Goal: Task Accomplishment & Management: Complete application form

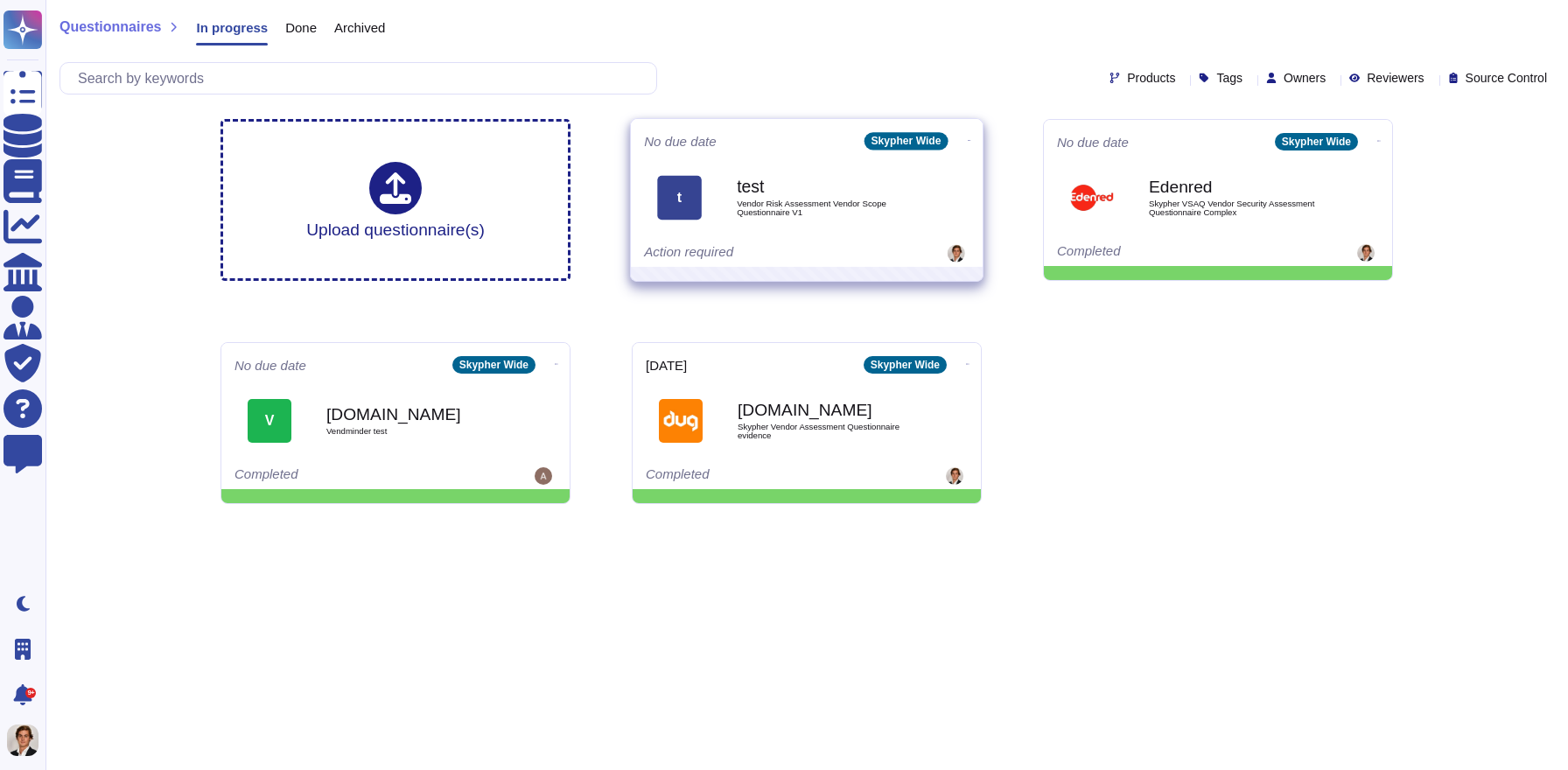
click at [852, 209] on span "Vendor Risk Assessment Vendor Scope Questionnaire V1" at bounding box center [825, 208] width 177 height 16
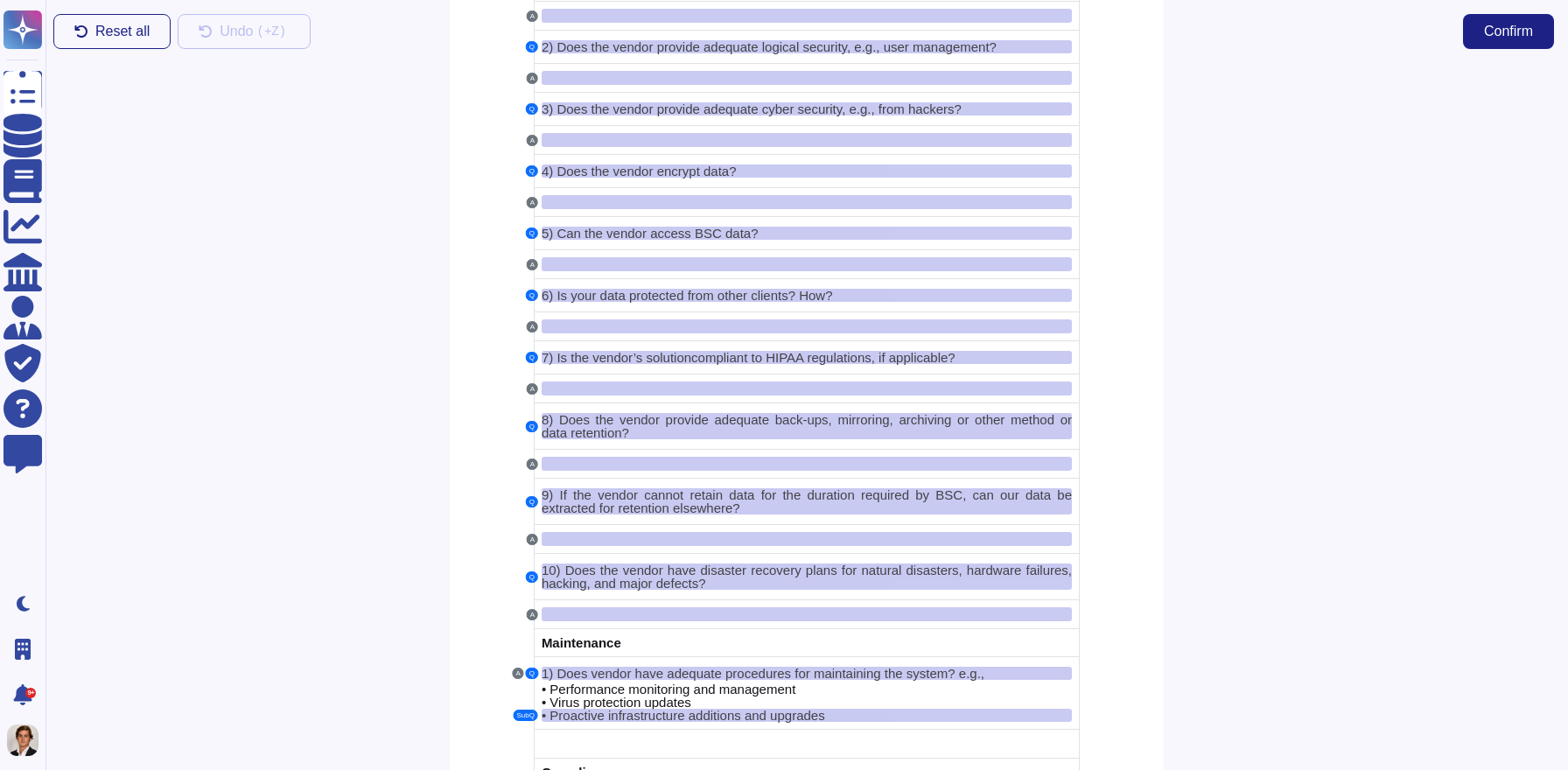
scroll to position [3321, 0]
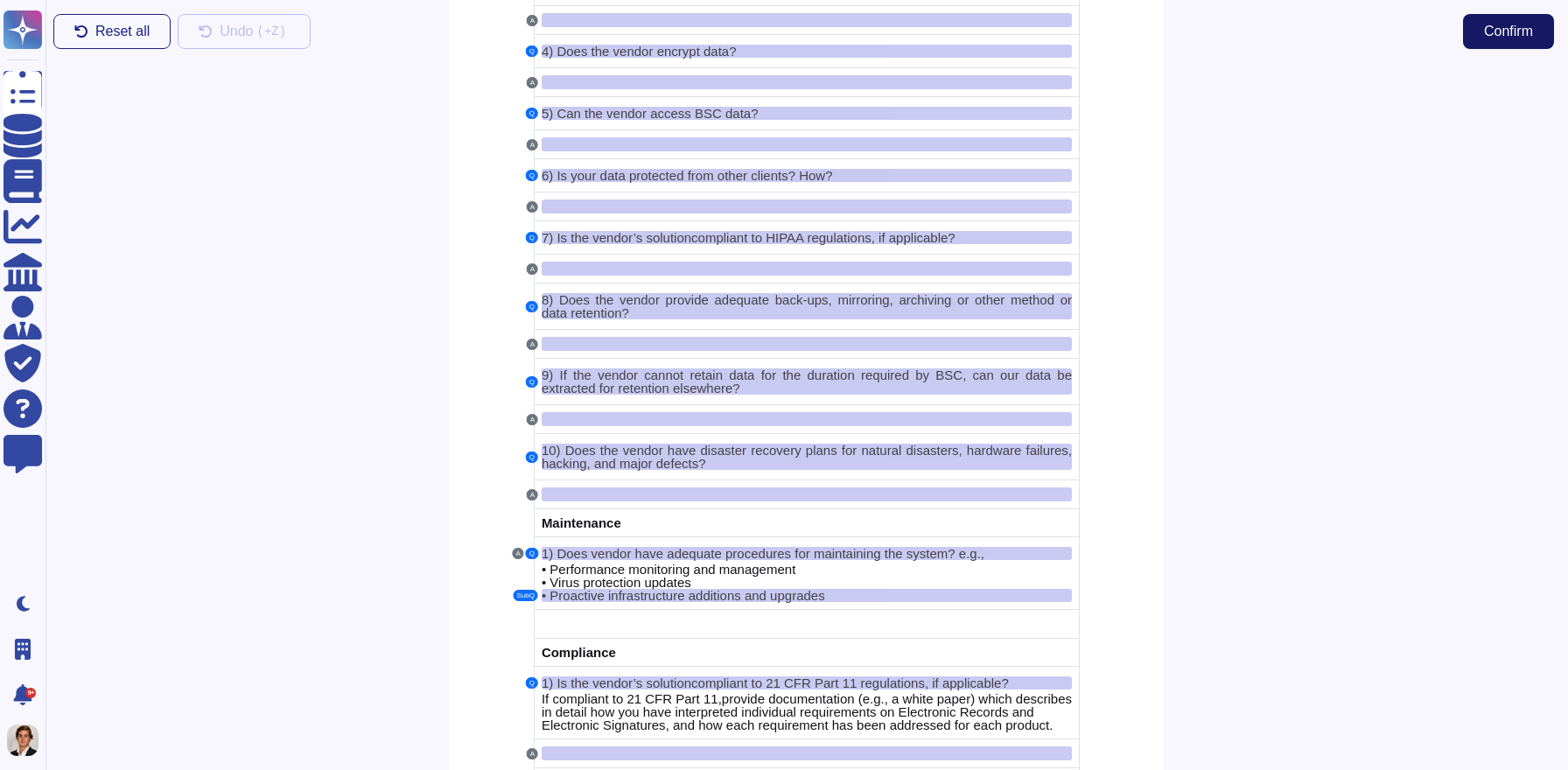
click at [1522, 38] on span "Confirm" at bounding box center [1508, 31] width 49 height 14
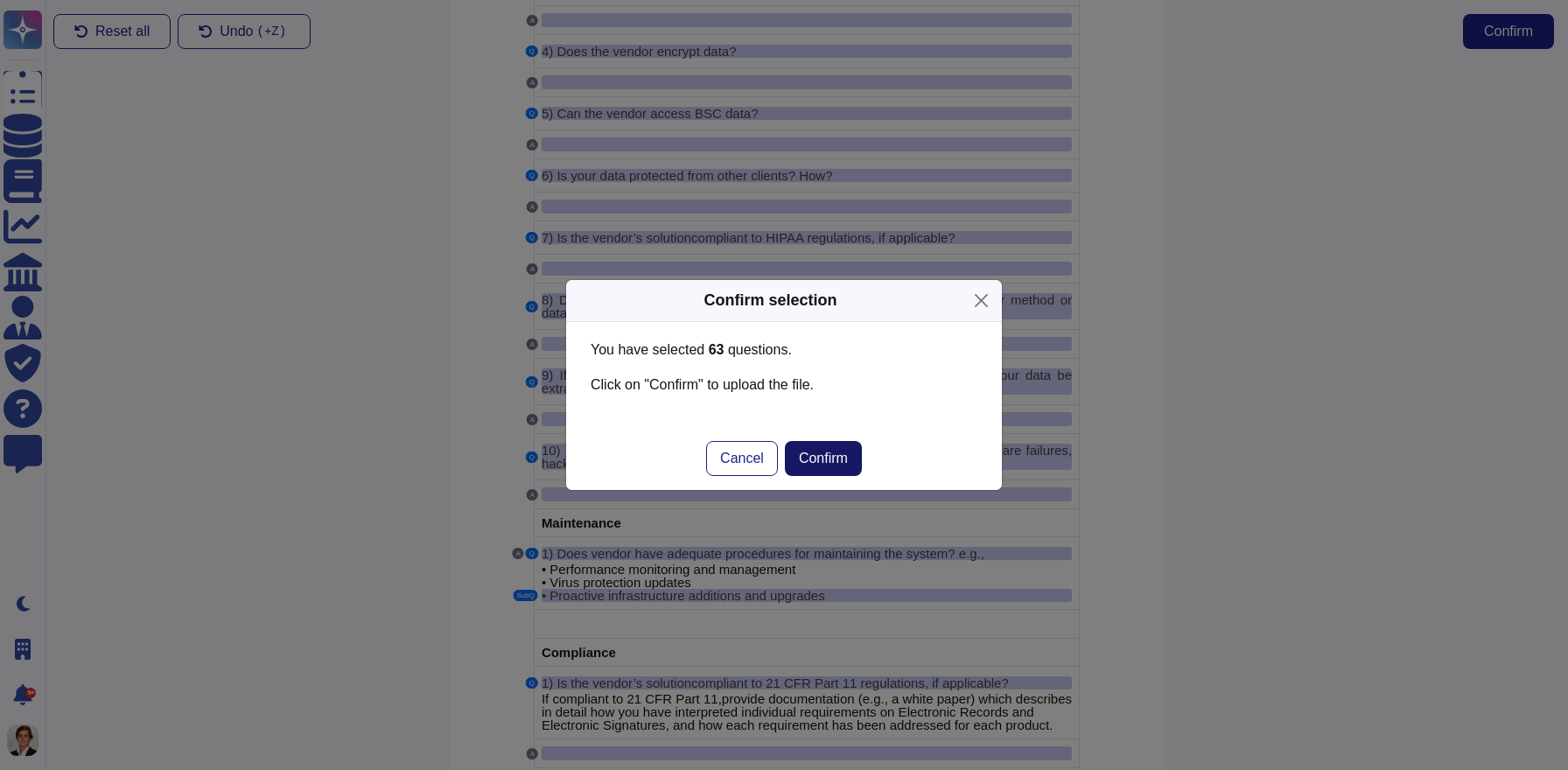
click at [819, 445] on button "Confirm" at bounding box center [823, 459] width 77 height 35
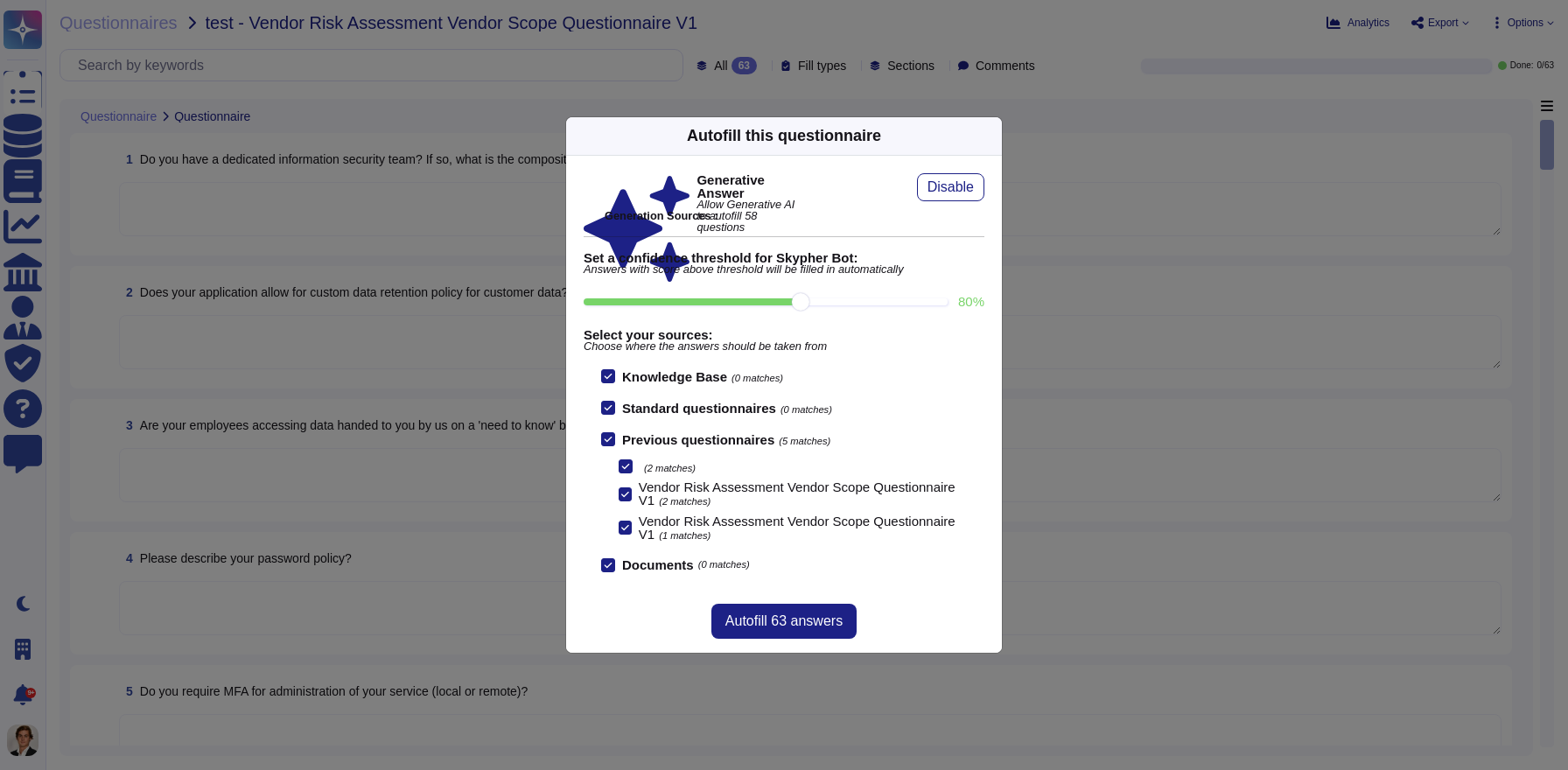
click at [1019, 220] on icon at bounding box center [1159, 360] width 280 height 280
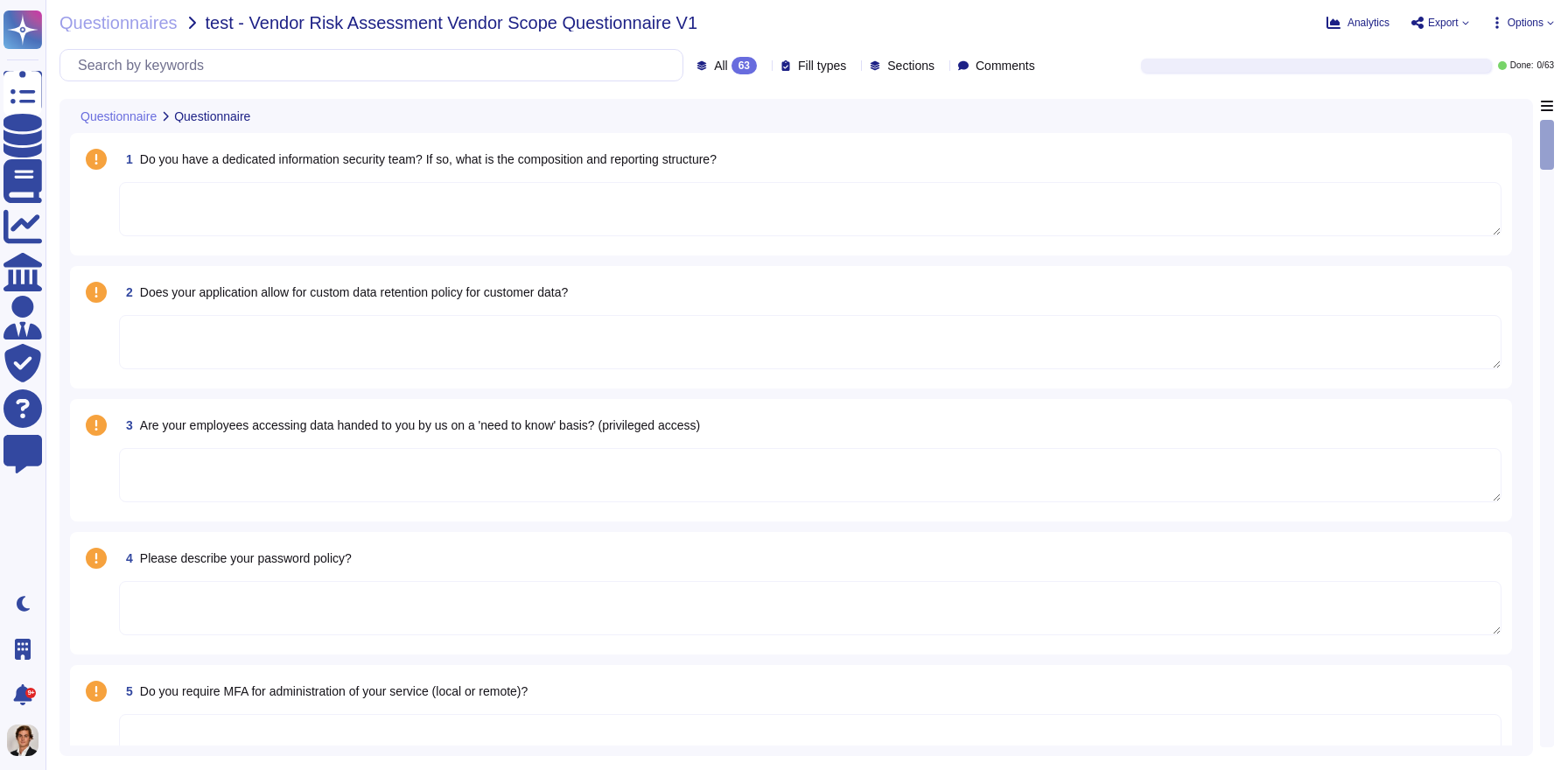
click at [755, 201] on textarea at bounding box center [810, 209] width 1383 height 54
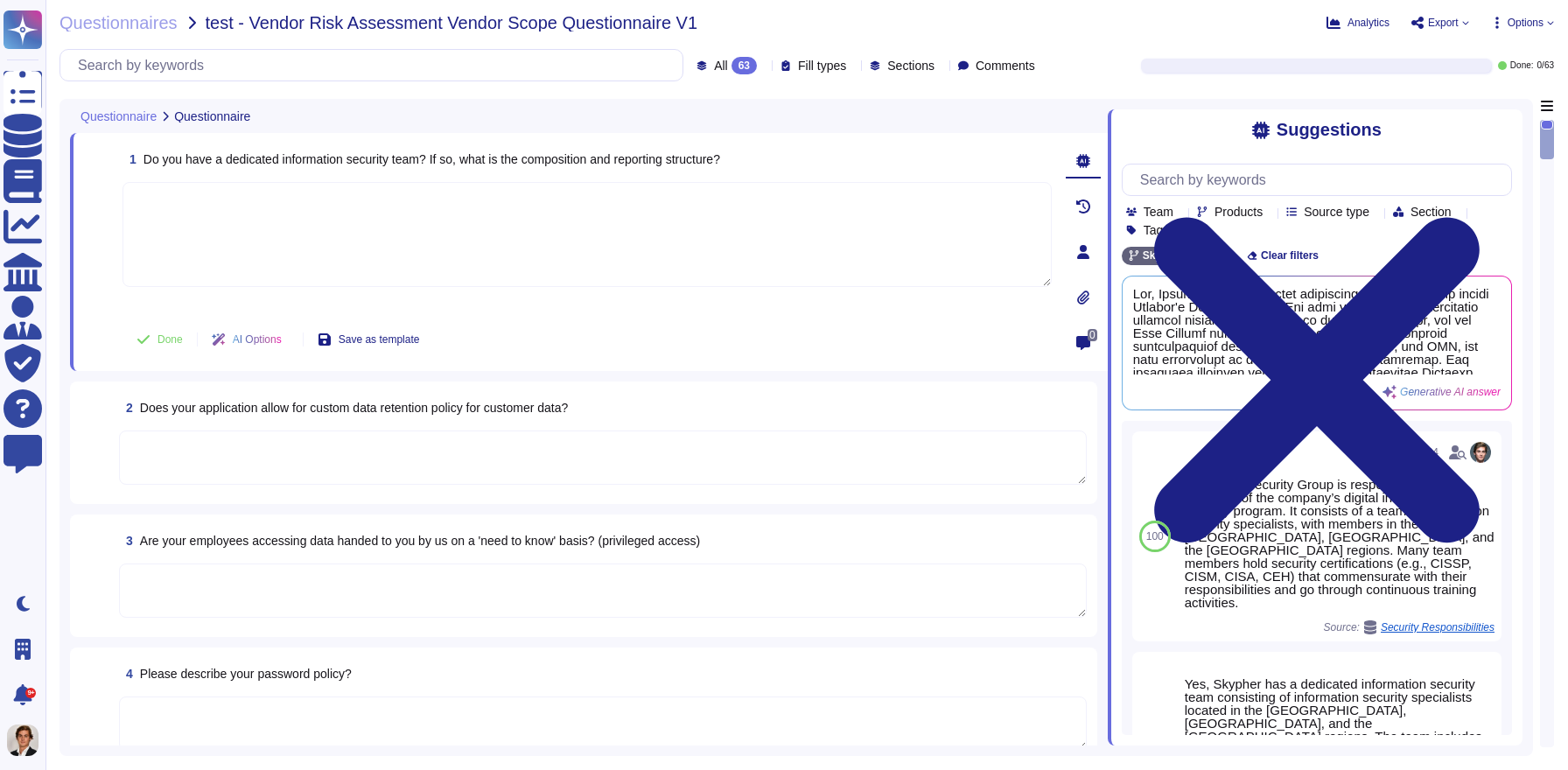
click at [1147, 211] on span "Team" at bounding box center [1158, 211] width 30 height 12
click at [1452, 217] on span "Section" at bounding box center [1431, 211] width 41 height 12
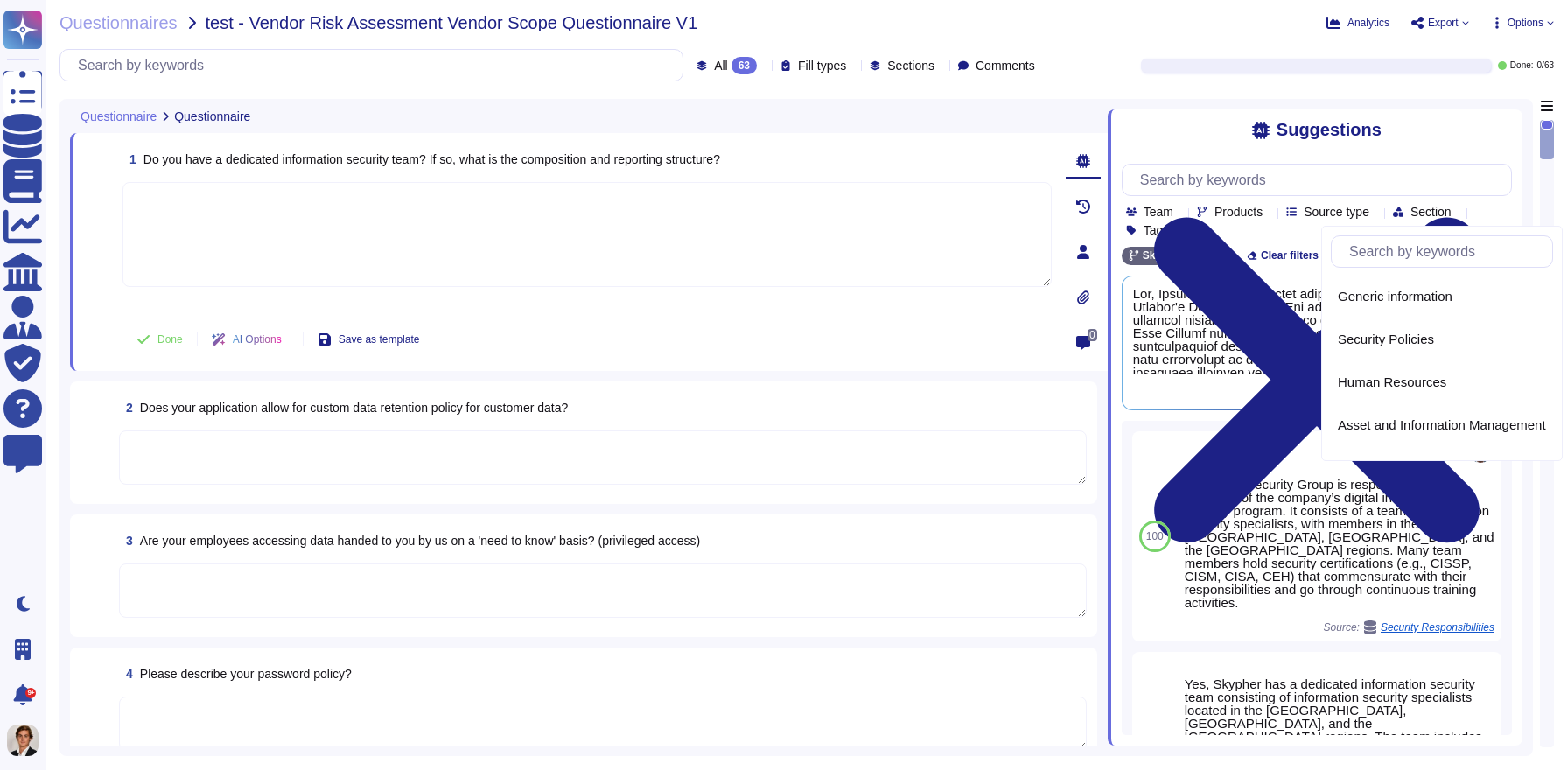
click at [1083, 251] on icon at bounding box center [1083, 252] width 12 height 14
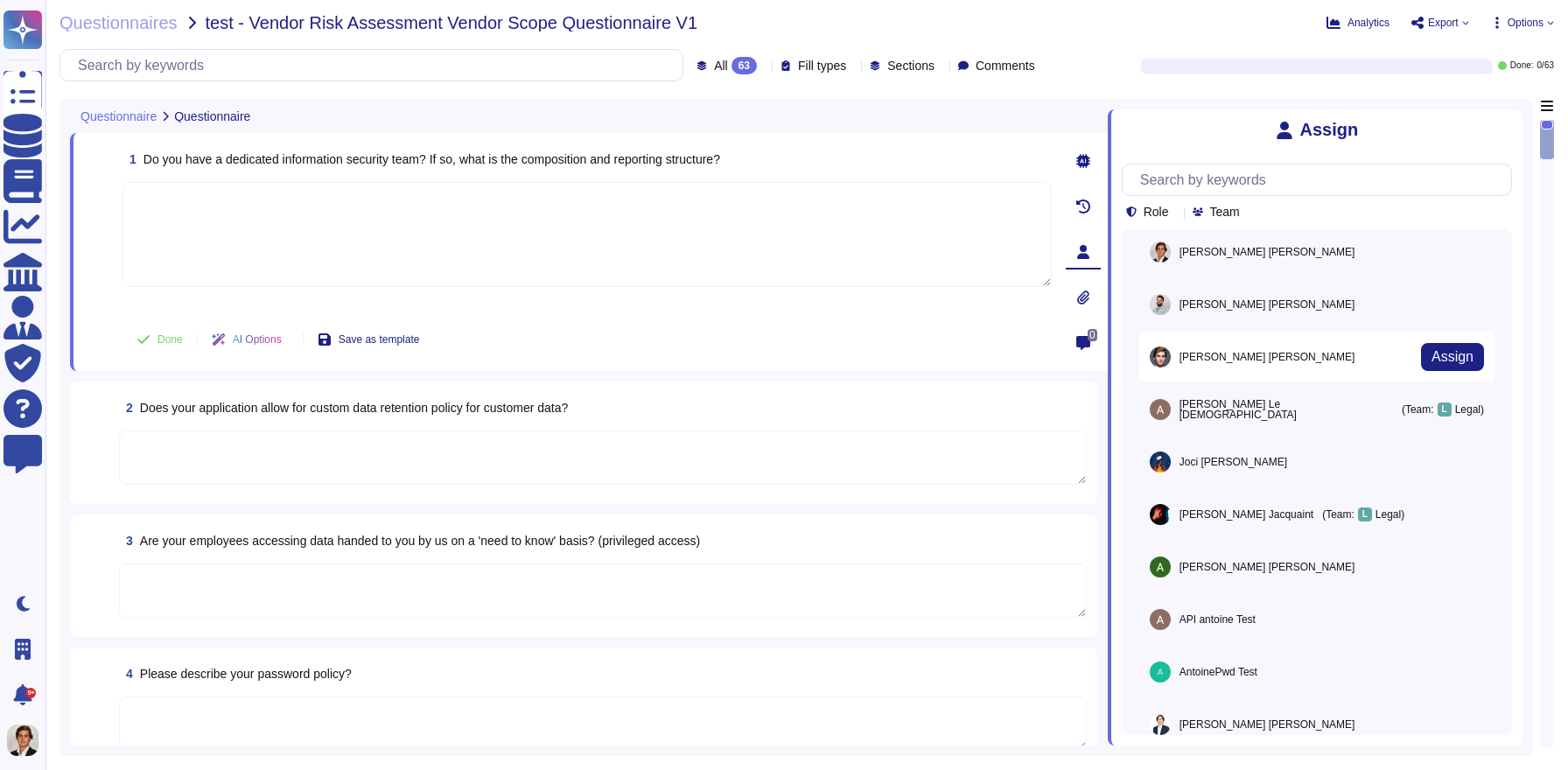
scroll to position [329, 0]
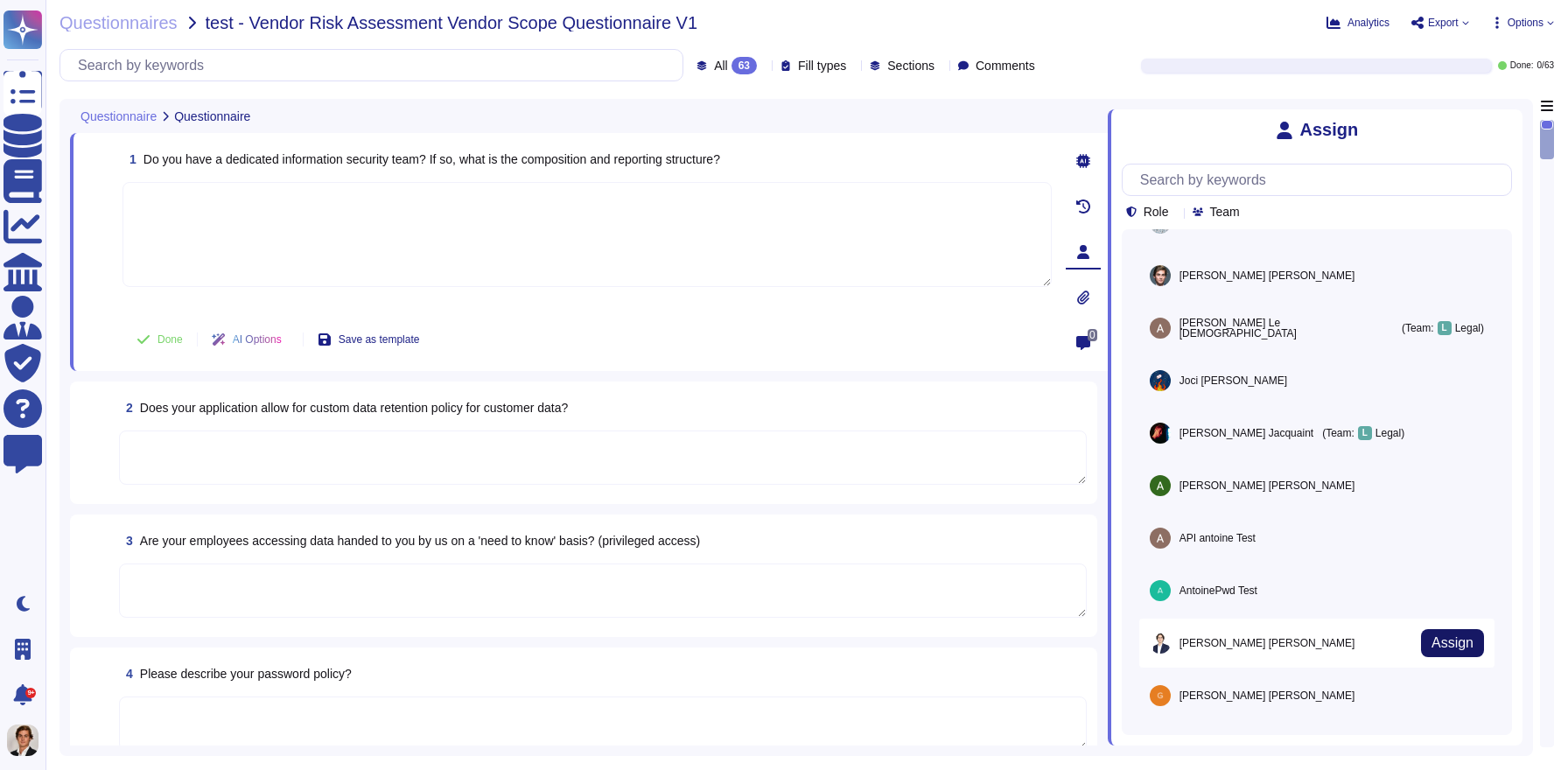
click at [1458, 631] on button "Assign" at bounding box center [1453, 643] width 63 height 28
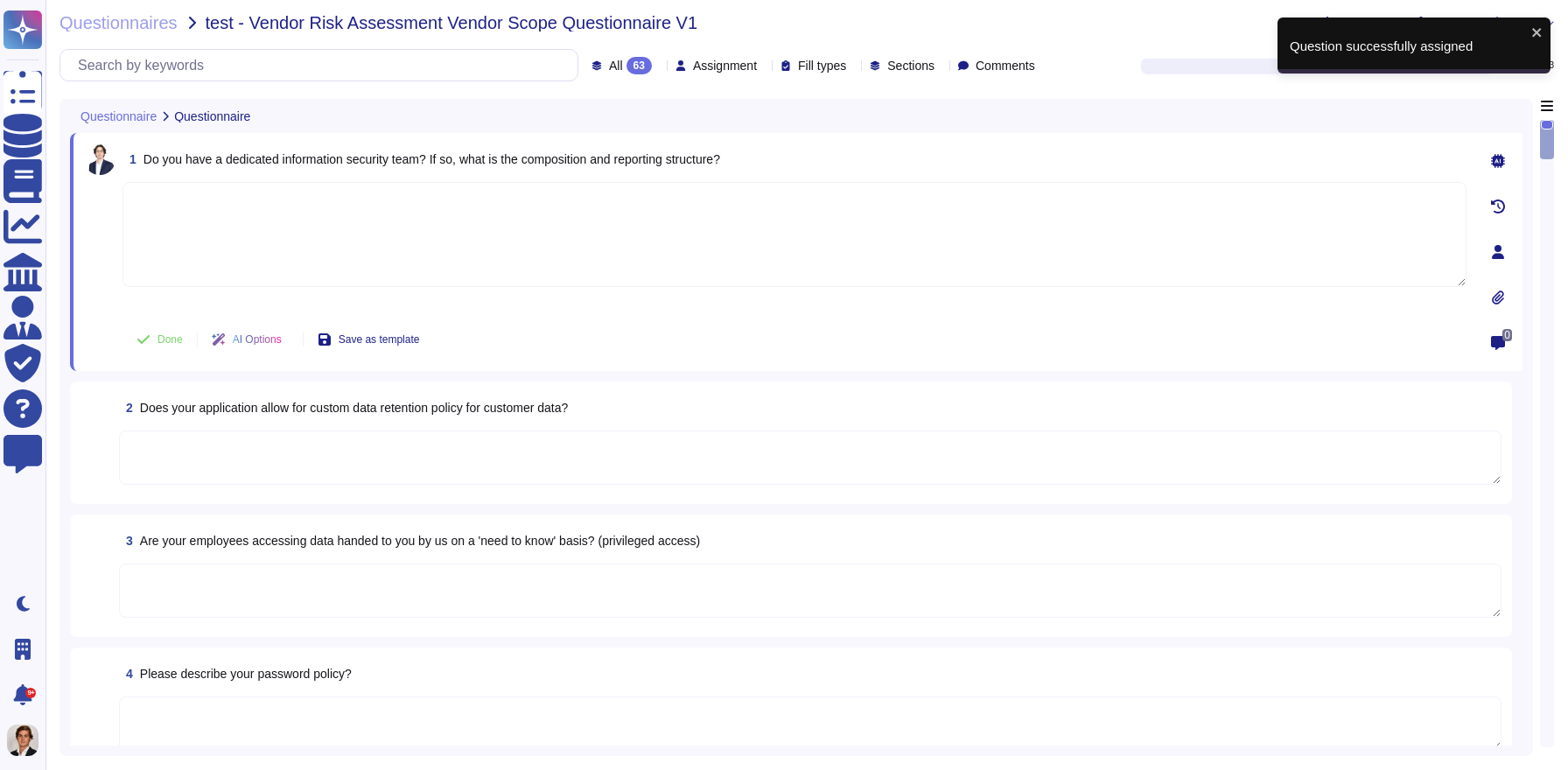
click at [767, 456] on textarea at bounding box center [810, 458] width 1383 height 54
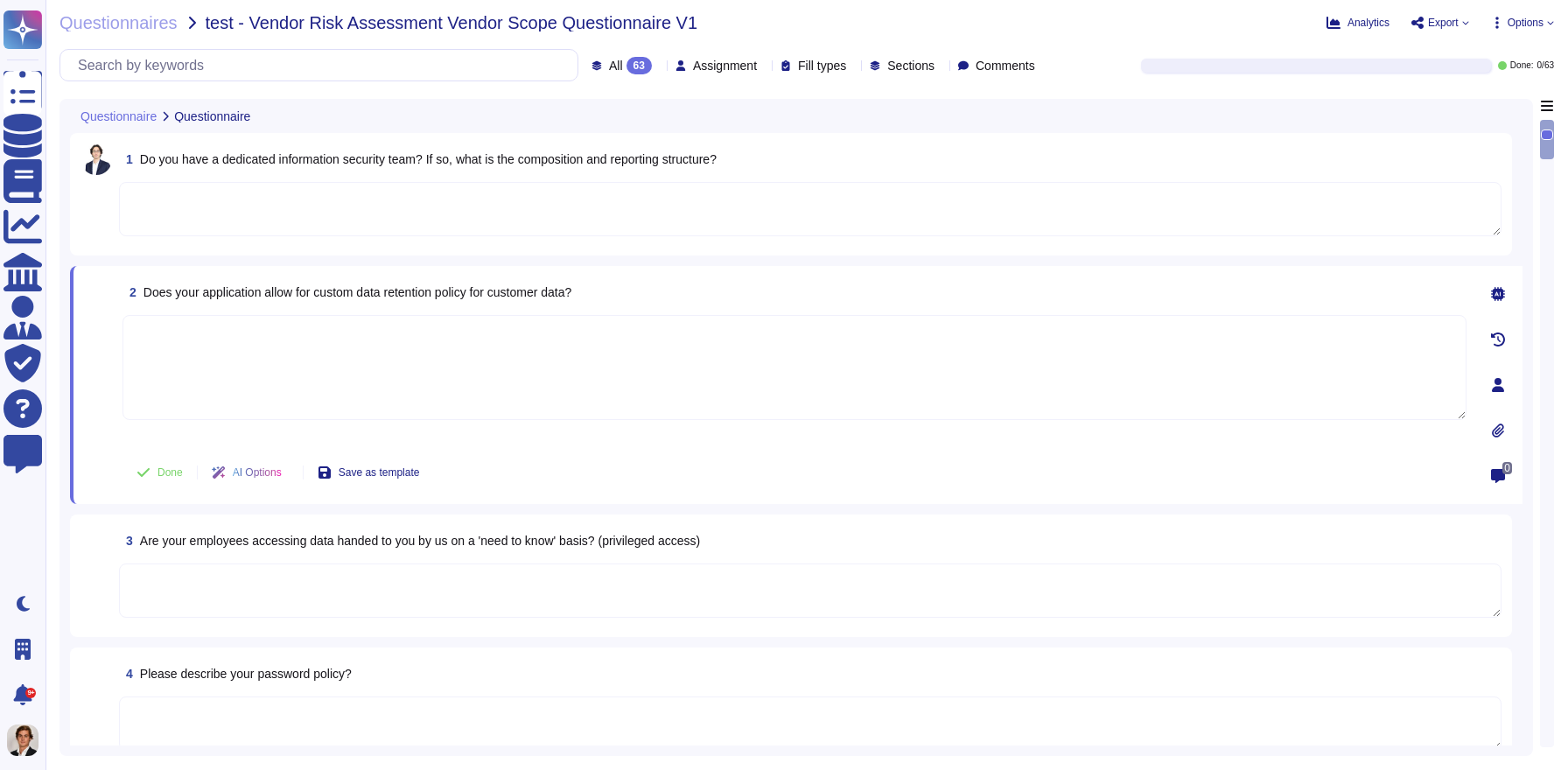
click at [1498, 375] on div at bounding box center [1498, 385] width 35 height 35
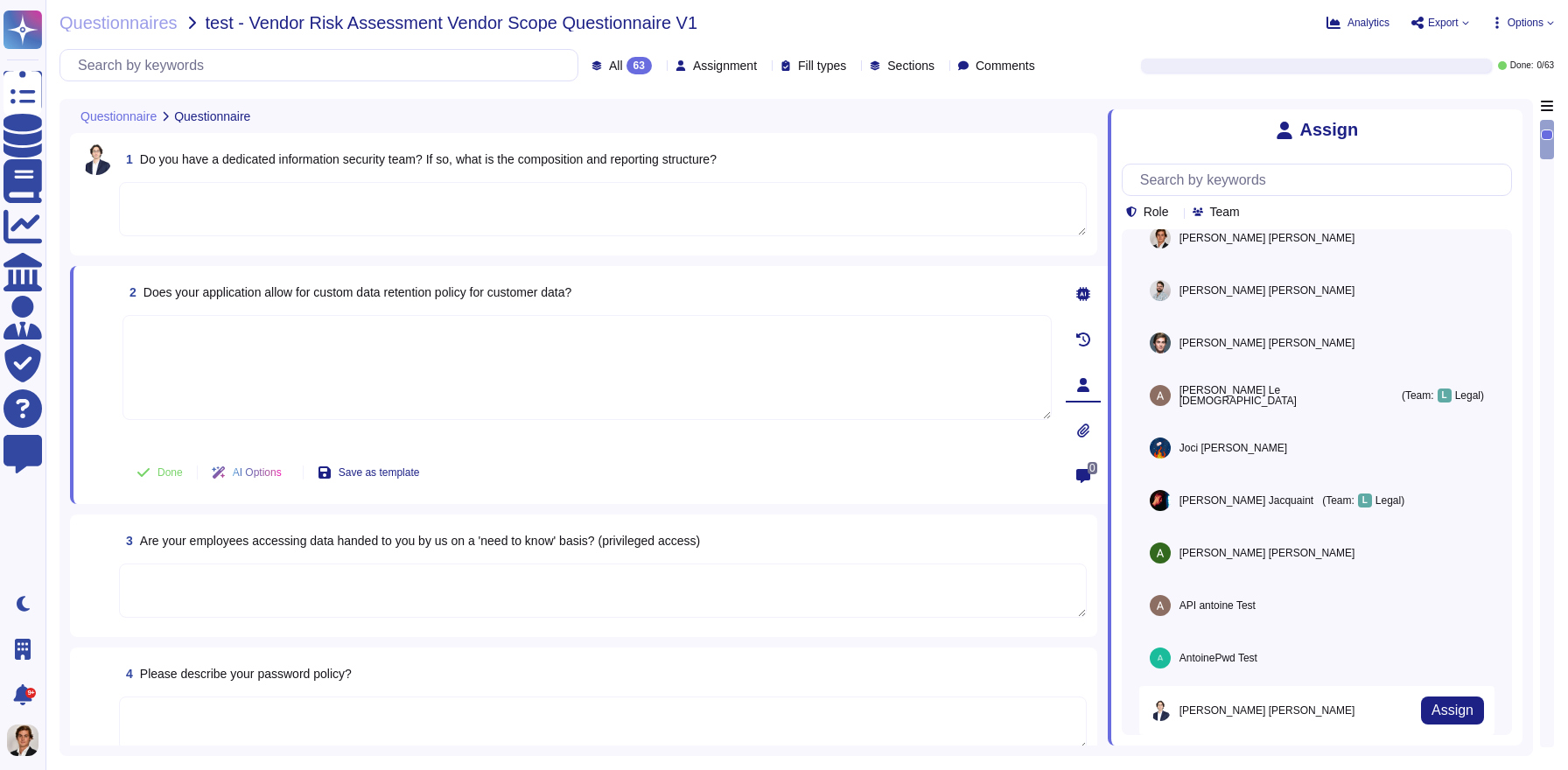
scroll to position [266, 0]
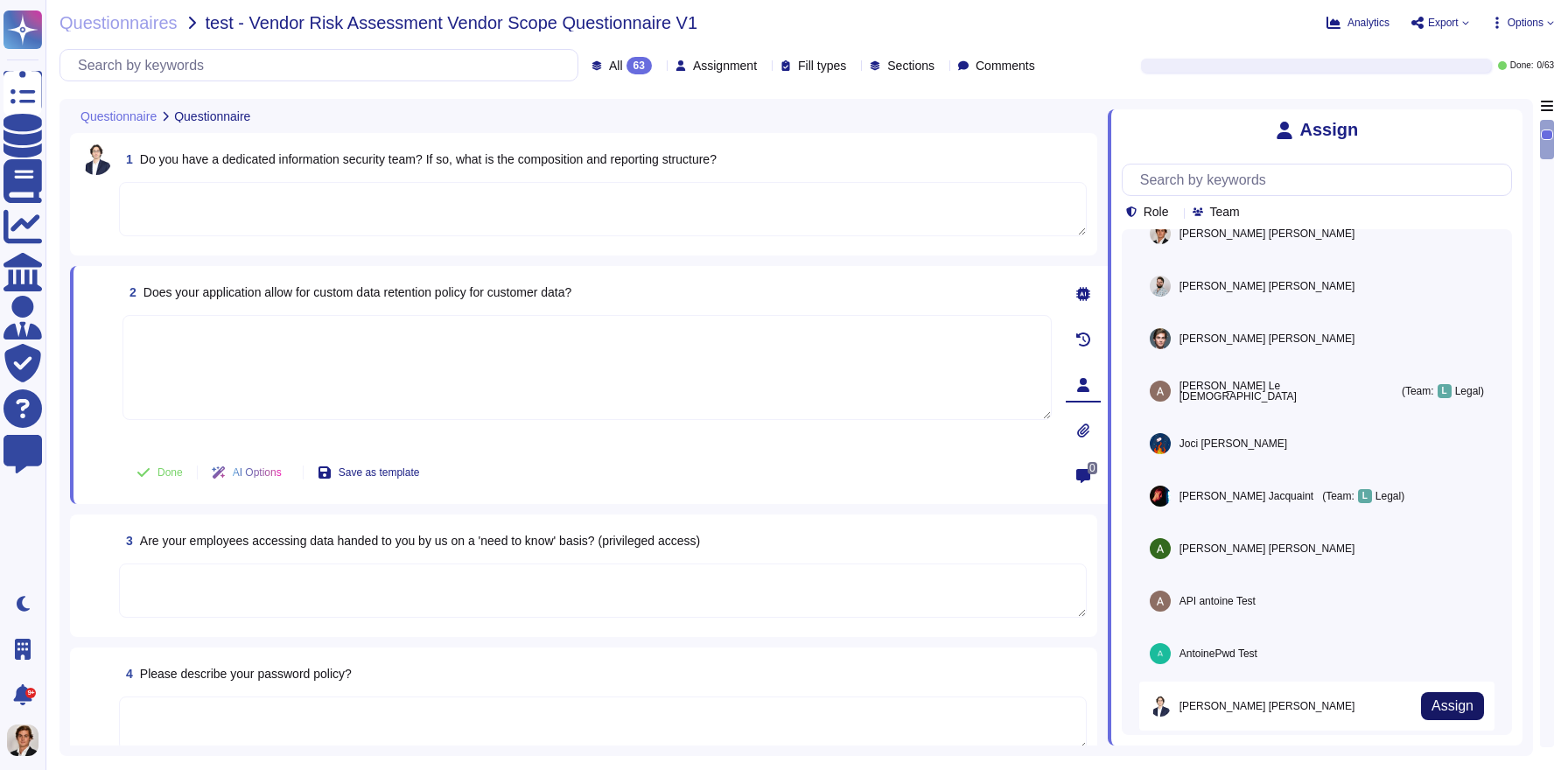
click at [1443, 710] on span "Assign" at bounding box center [1453, 707] width 42 height 14
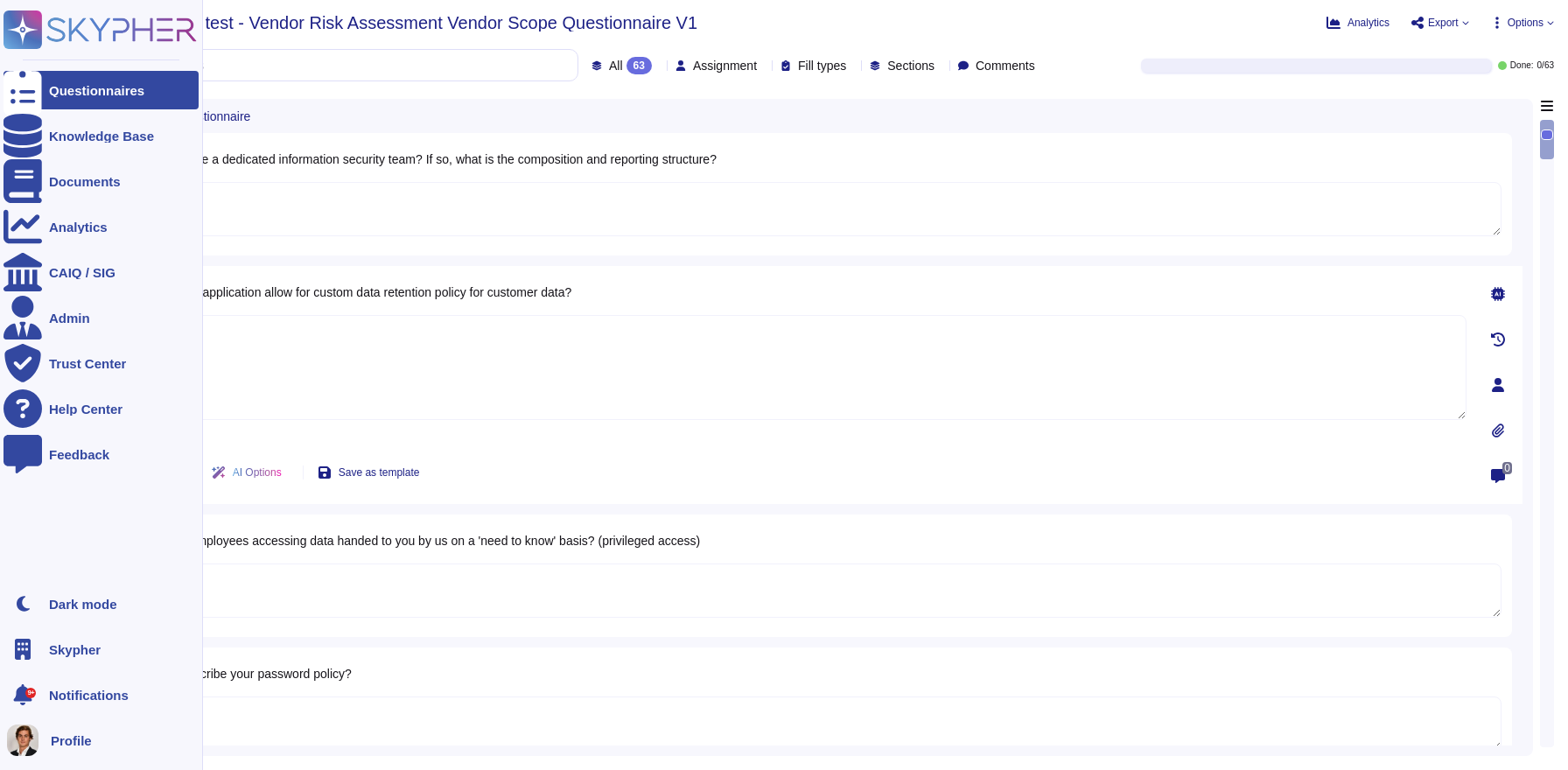
click at [61, 40] on icon at bounding box center [122, 29] width 150 height 24
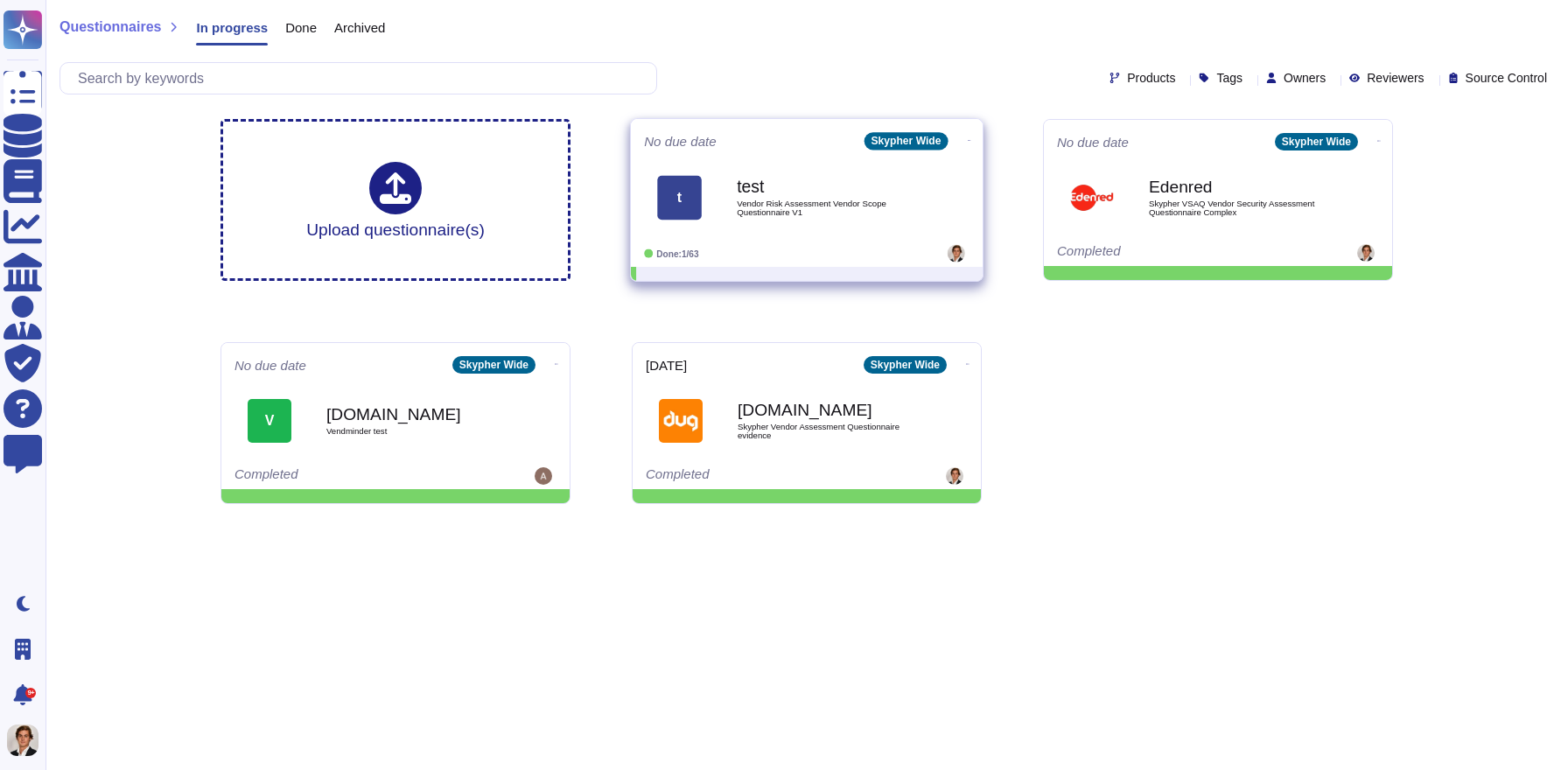
click at [941, 157] on div "t test Vendor Risk Assessment Vendor Scope Questionnaire V1" at bounding box center [806, 197] width 326 height 88
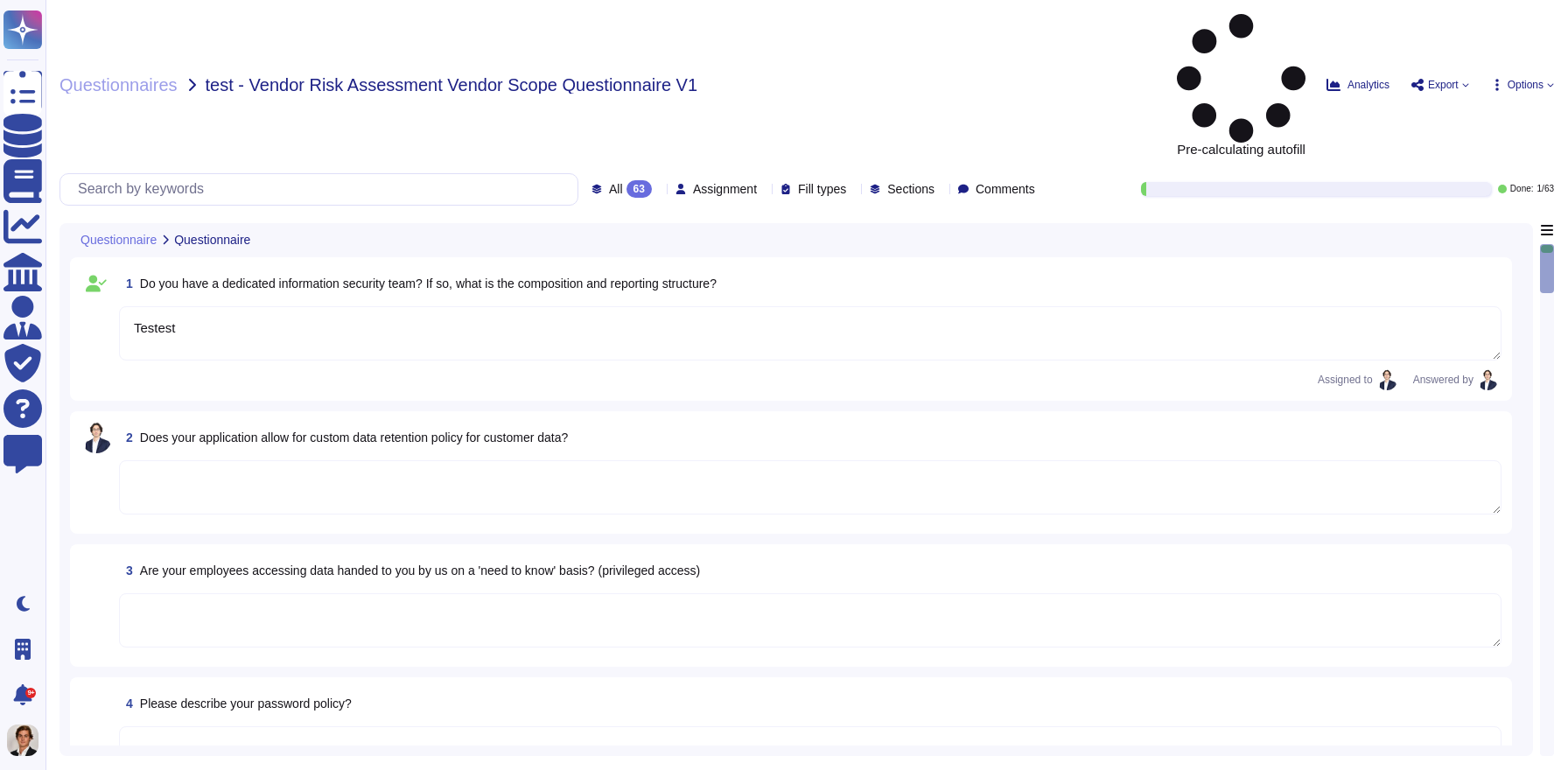
type textarea "Testest"
